Goal: Task Accomplishment & Management: Manage account settings

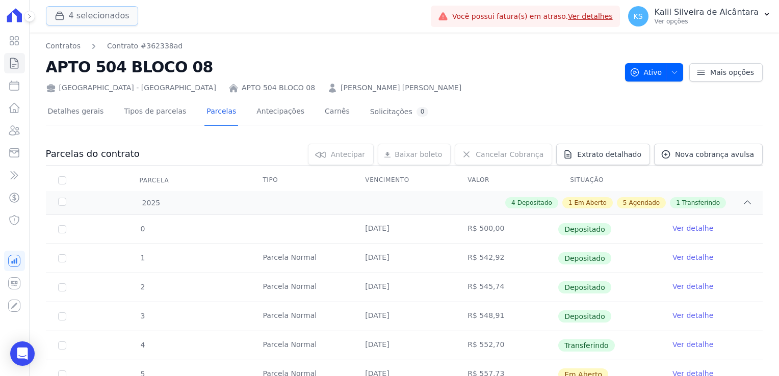
click at [96, 19] on button "4 selecionados" at bounding box center [92, 15] width 92 height 19
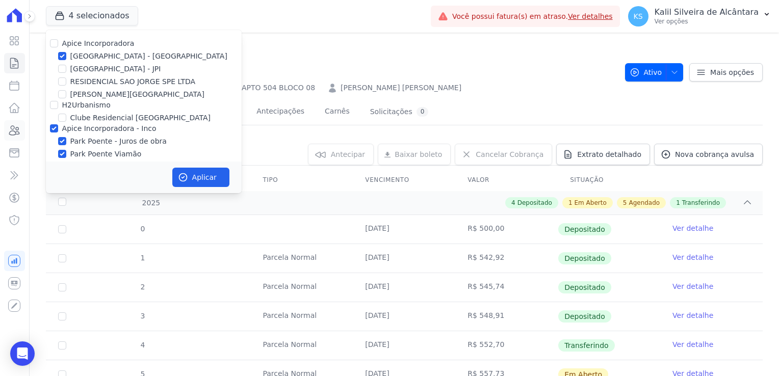
click at [15, 128] on icon at bounding box center [14, 130] width 12 height 12
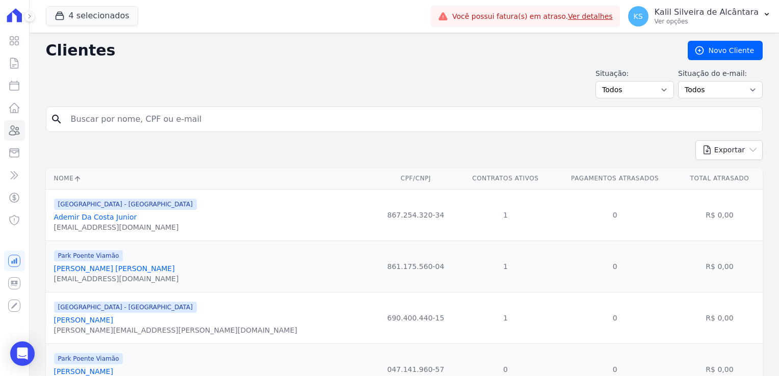
click at [159, 126] on input "search" at bounding box center [411, 119] width 693 height 20
type input "[PERSON_NAME]"
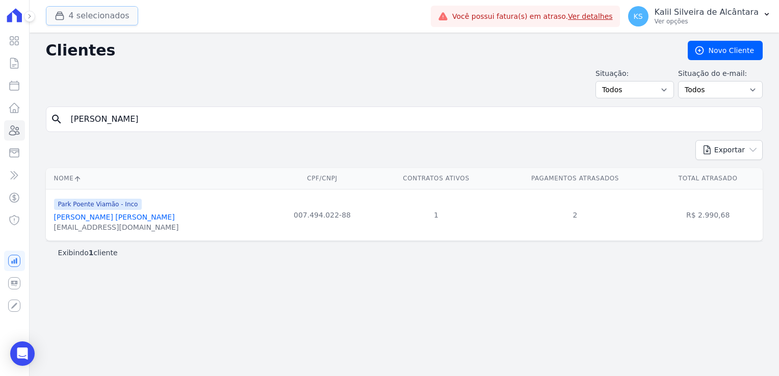
click at [101, 23] on button "4 selecionados" at bounding box center [92, 15] width 92 height 19
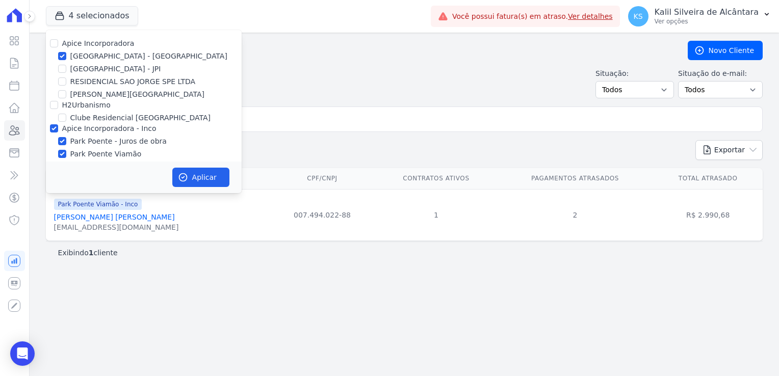
click at [302, 117] on input "[PERSON_NAME]" at bounding box center [411, 119] width 693 height 20
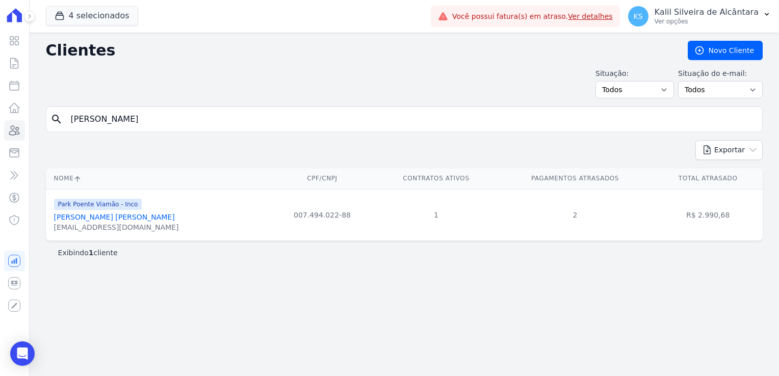
click at [69, 117] on input "[PERSON_NAME]" at bounding box center [411, 119] width 693 height 20
type input "[PERSON_NAME]"
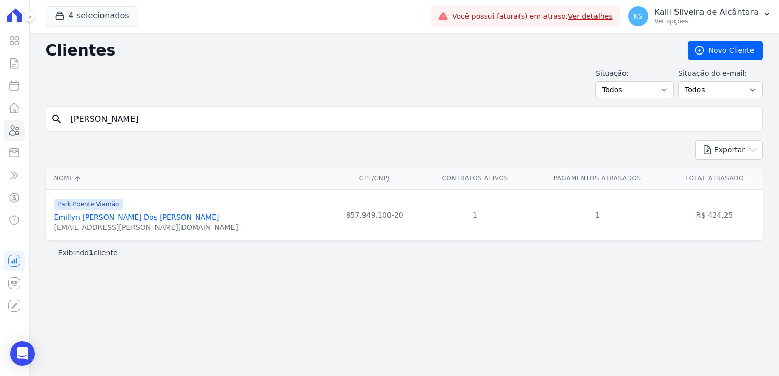
click at [113, 217] on link "Emillyn [PERSON_NAME] Dos [PERSON_NAME]" at bounding box center [136, 217] width 165 height 8
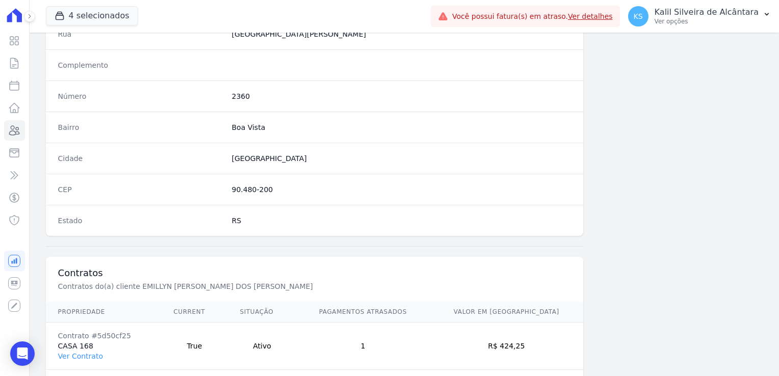
scroll to position [574, 0]
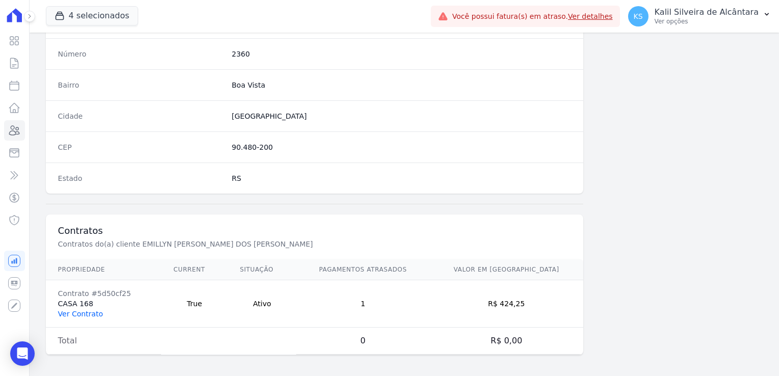
click at [96, 311] on link "Ver Contrato" at bounding box center [80, 314] width 45 height 8
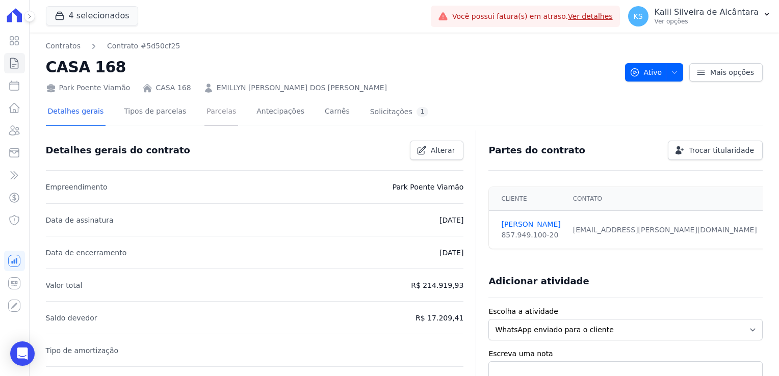
click at [215, 115] on link "Parcelas" at bounding box center [221, 112] width 34 height 27
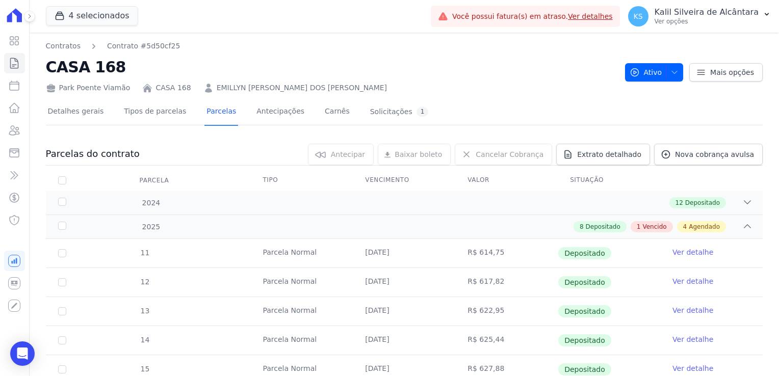
click at [66, 176] on th "Parcela" at bounding box center [62, 180] width 33 height 21
click at [64, 178] on input "checkbox" at bounding box center [62, 180] width 8 height 8
checkbox input "true"
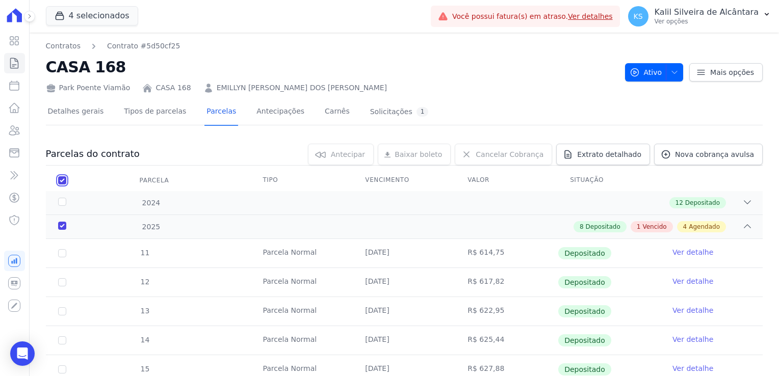
checkbox input "true"
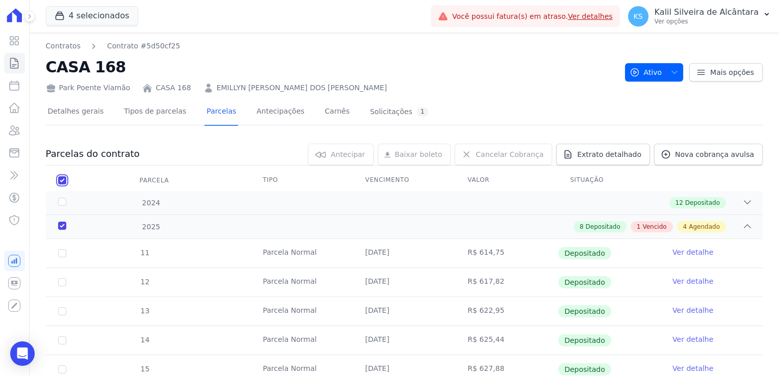
checkbox input "true"
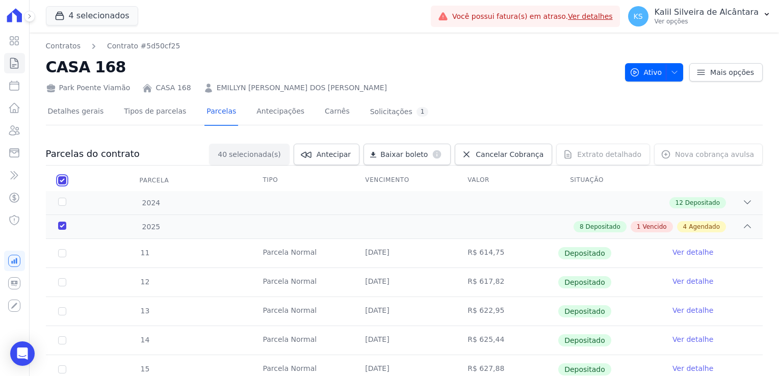
click at [64, 178] on input "checkbox" at bounding box center [62, 180] width 8 height 8
checkbox input "false"
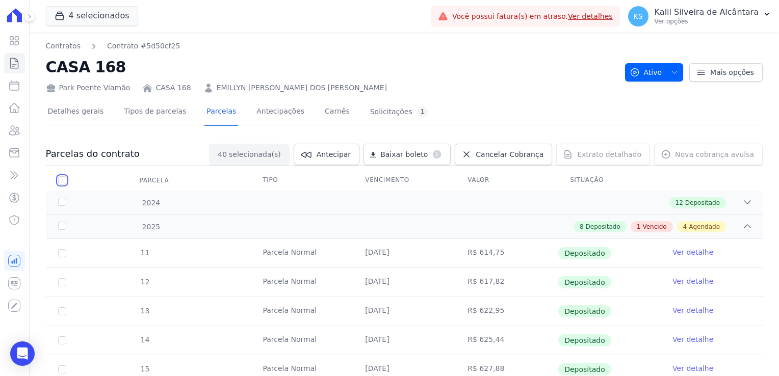
checkbox input "false"
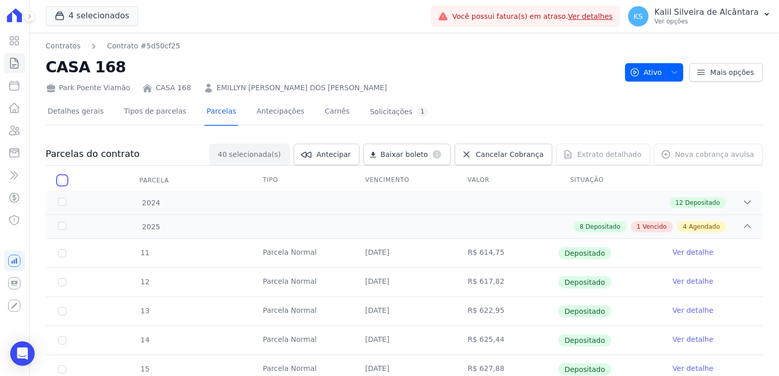
checkbox input "false"
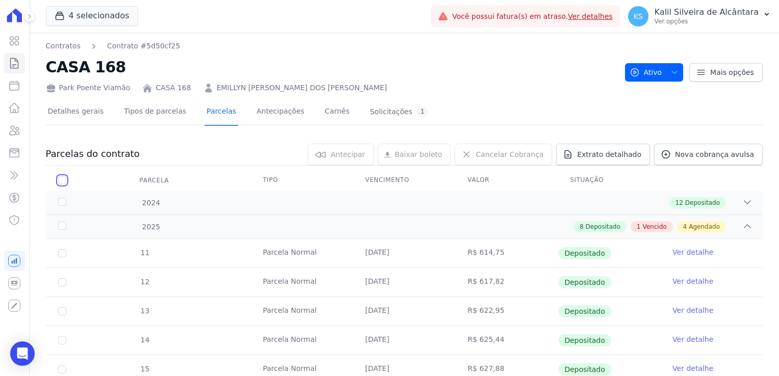
click at [64, 178] on input "checkbox" at bounding box center [62, 180] width 8 height 8
checkbox input "true"
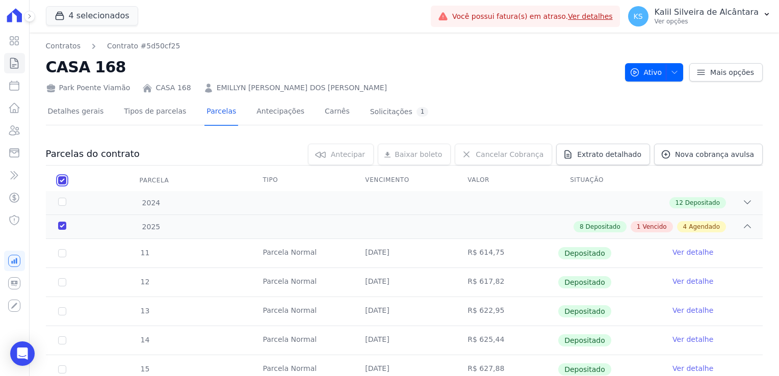
checkbox input "true"
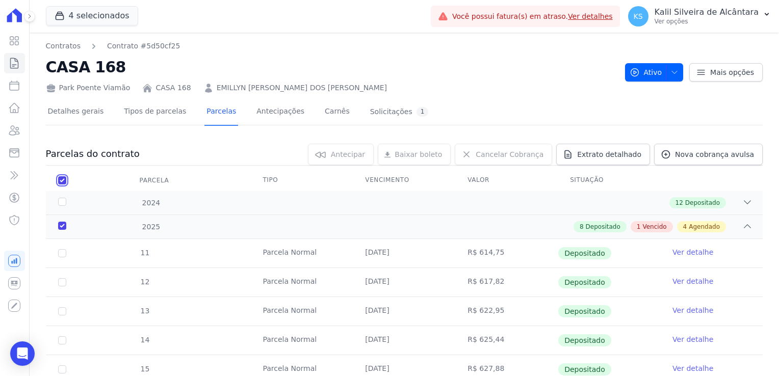
checkbox input "true"
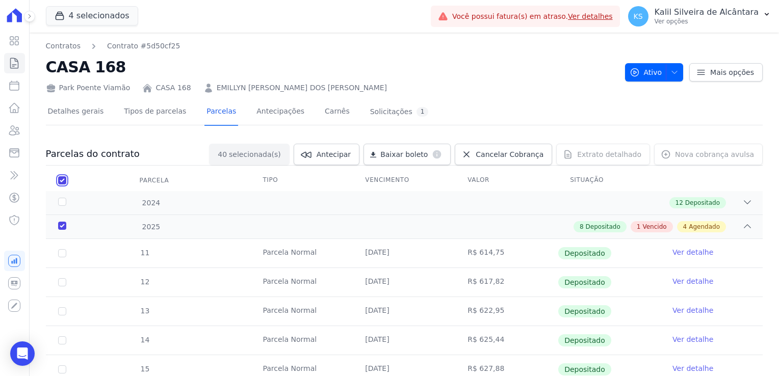
click at [63, 179] on input "checkbox" at bounding box center [62, 180] width 8 height 8
checkbox input "false"
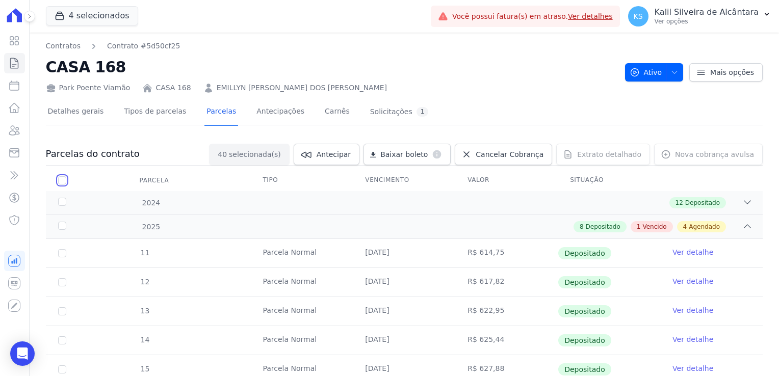
checkbox input "false"
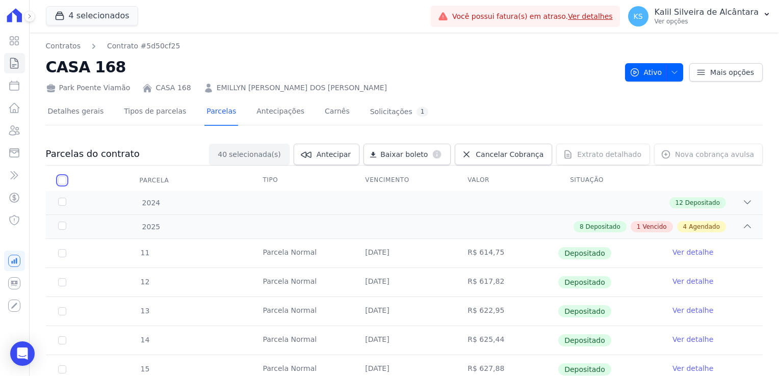
checkbox input "false"
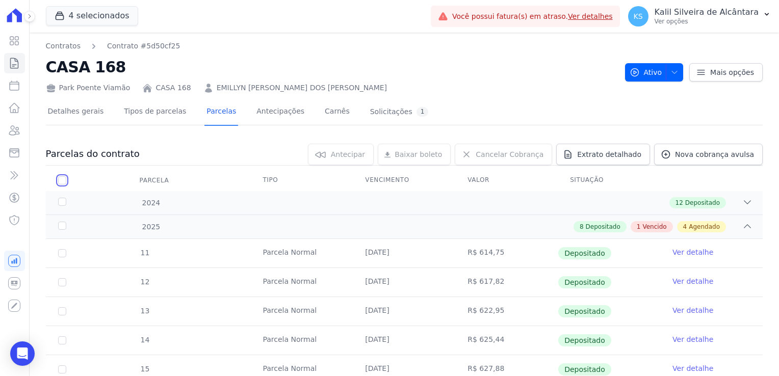
click at [63, 179] on input "checkbox" at bounding box center [62, 180] width 8 height 8
checkbox input "true"
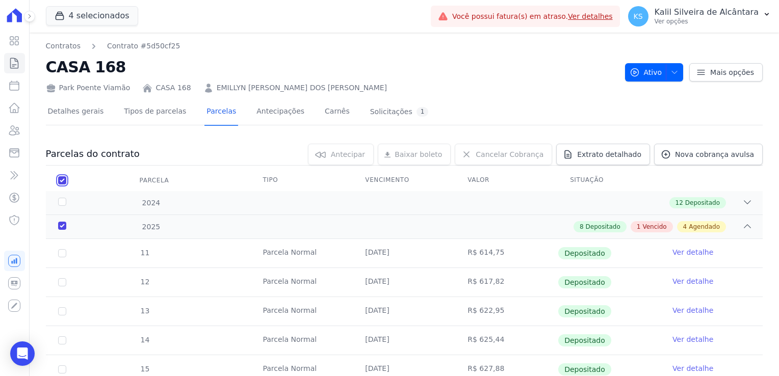
checkbox input "true"
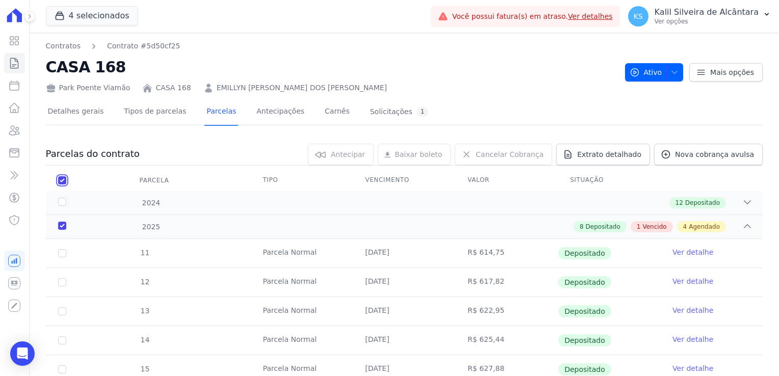
checkbox input "true"
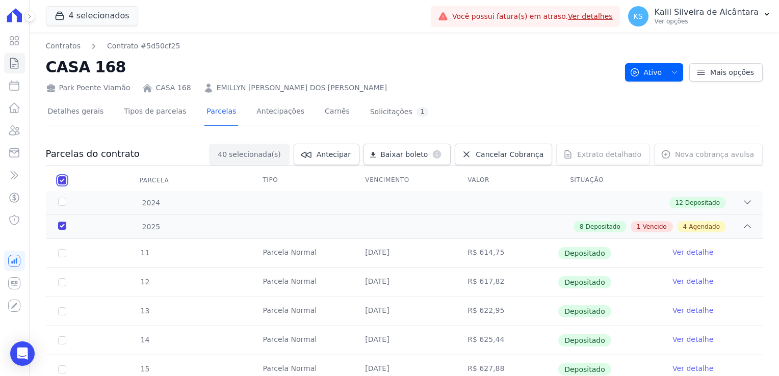
click at [64, 179] on input "checkbox" at bounding box center [62, 180] width 8 height 8
checkbox input "false"
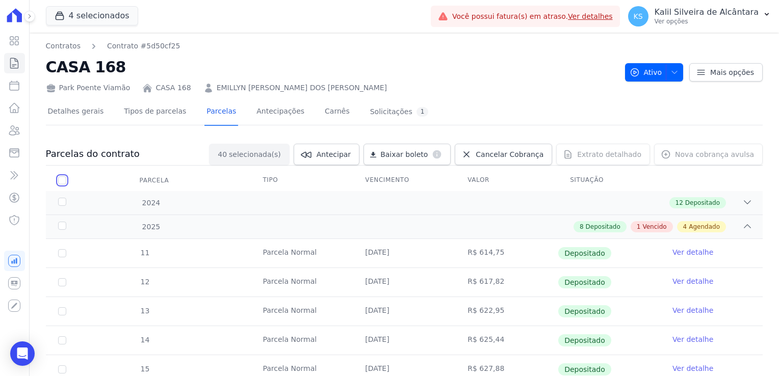
checkbox input "false"
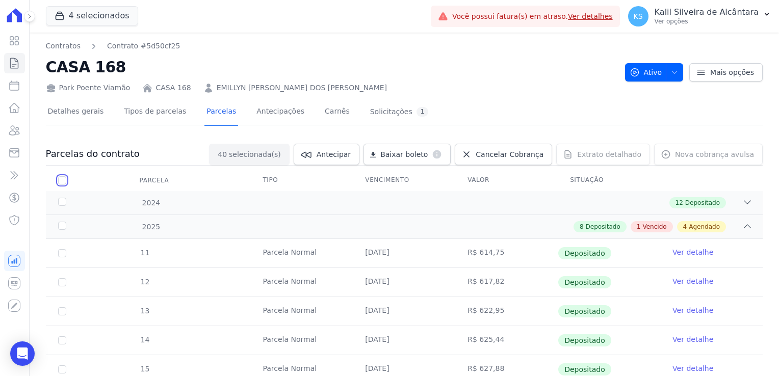
checkbox input "false"
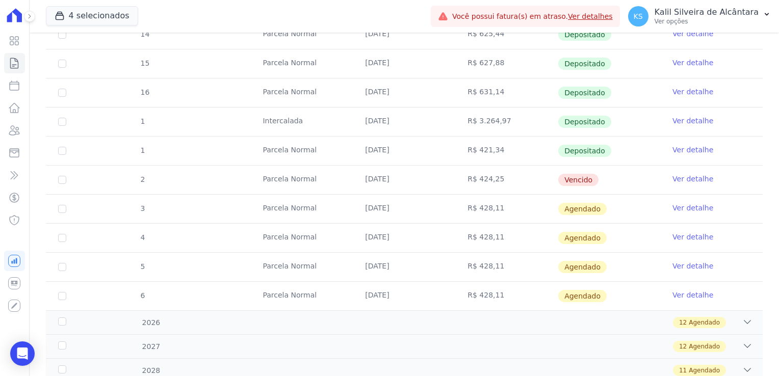
scroll to position [340, 0]
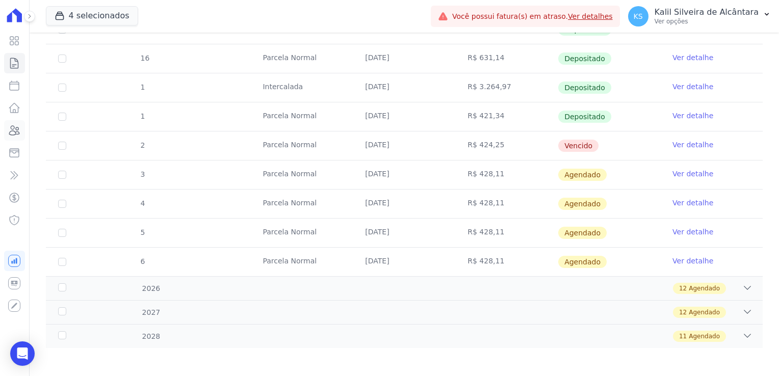
click at [13, 136] on icon at bounding box center [14, 130] width 12 height 12
